Goal: Task Accomplishment & Management: Use online tool/utility

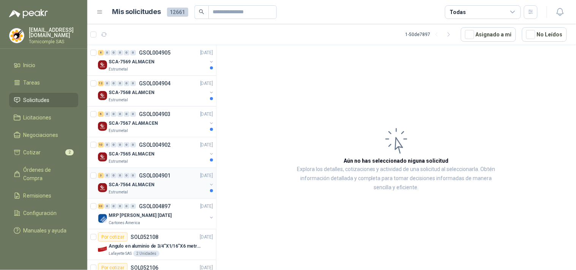
click at [162, 187] on div "SCA-7564 ALMACEN" at bounding box center [158, 184] width 98 height 9
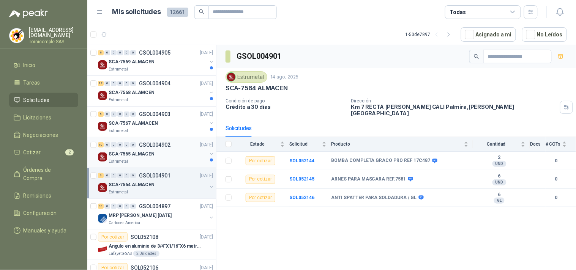
click at [180, 162] on div "Estrumetal" at bounding box center [158, 162] width 98 height 6
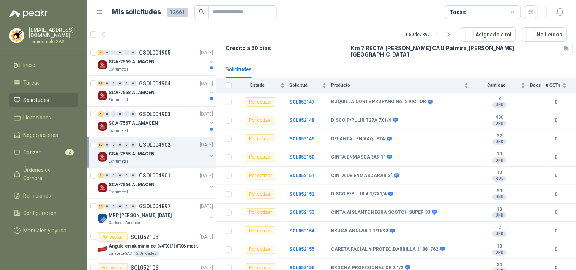
scroll to position [60, 0]
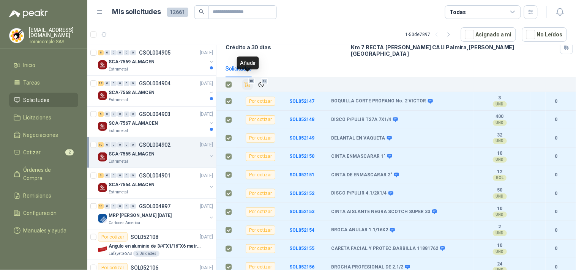
click at [249, 78] on span "10" at bounding box center [251, 81] width 7 height 6
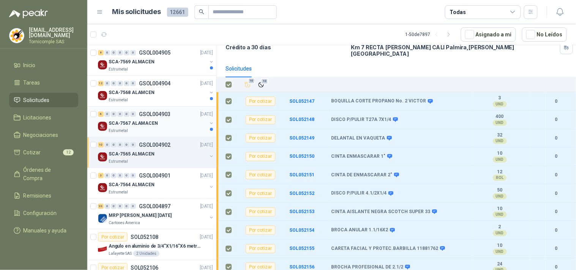
click at [174, 126] on div "SCA-7567 ALAMACEN" at bounding box center [158, 123] width 98 height 9
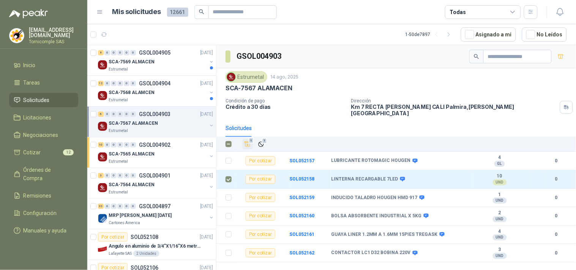
click at [250, 141] on icon "Añadir" at bounding box center [247, 144] width 7 height 7
click at [190, 94] on div "SCA-7568 ALAMCEN" at bounding box center [158, 92] width 98 height 9
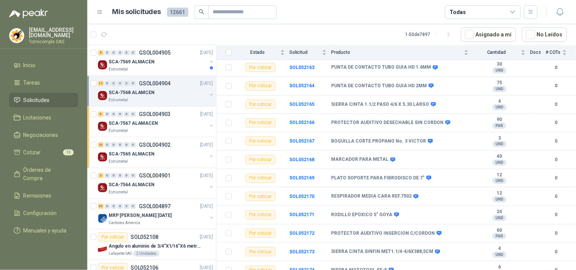
scroll to position [97, 0]
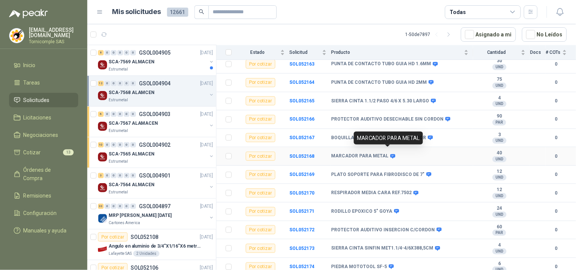
click at [390, 154] on icon at bounding box center [392, 156] width 5 height 5
click at [392, 209] on span at bounding box center [395, 212] width 6 height 6
click at [394, 210] on icon at bounding box center [396, 212] width 5 height 5
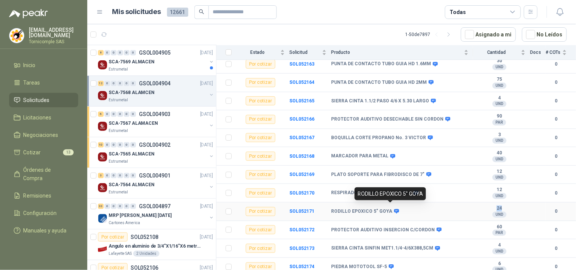
click at [394, 210] on icon at bounding box center [396, 212] width 5 height 5
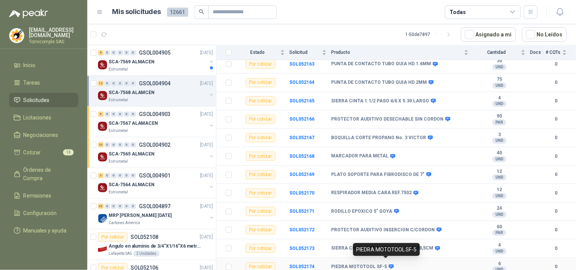
click at [389, 265] on icon at bounding box center [391, 267] width 5 height 5
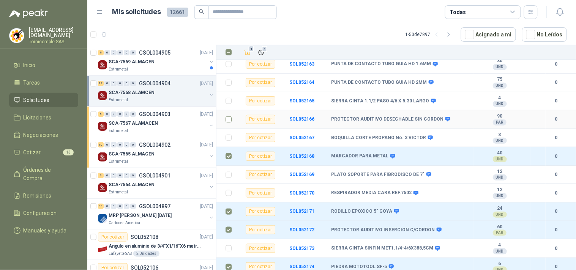
click at [227, 118] on label at bounding box center [228, 119] width 6 height 8
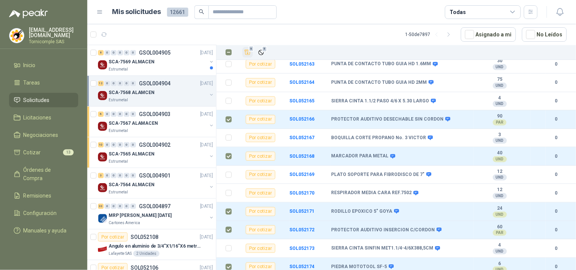
click at [242, 49] on button "5" at bounding box center [247, 52] width 11 height 11
click at [143, 61] on p "SCA-7569 ALMACEN" at bounding box center [132, 61] width 46 height 7
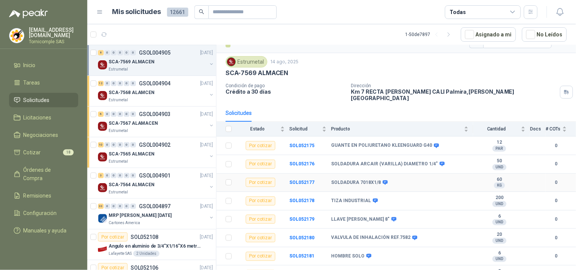
scroll to position [23, 0]
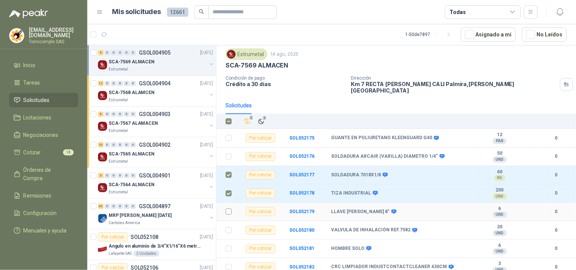
click at [232, 203] on td at bounding box center [226, 212] width 20 height 19
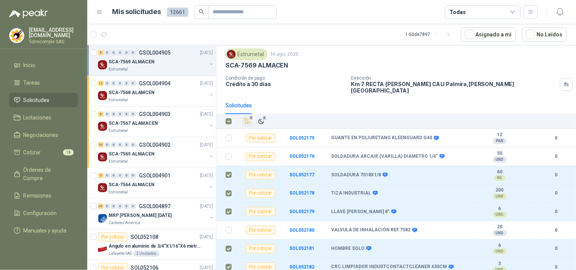
click at [242, 120] on button "5" at bounding box center [247, 121] width 11 height 11
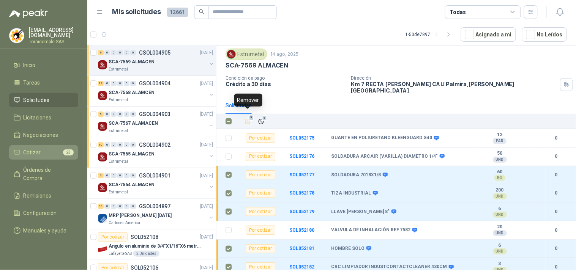
click at [39, 148] on span "Cotizar" at bounding box center [32, 152] width 17 height 8
